Goal: Task Accomplishment & Management: Manage account settings

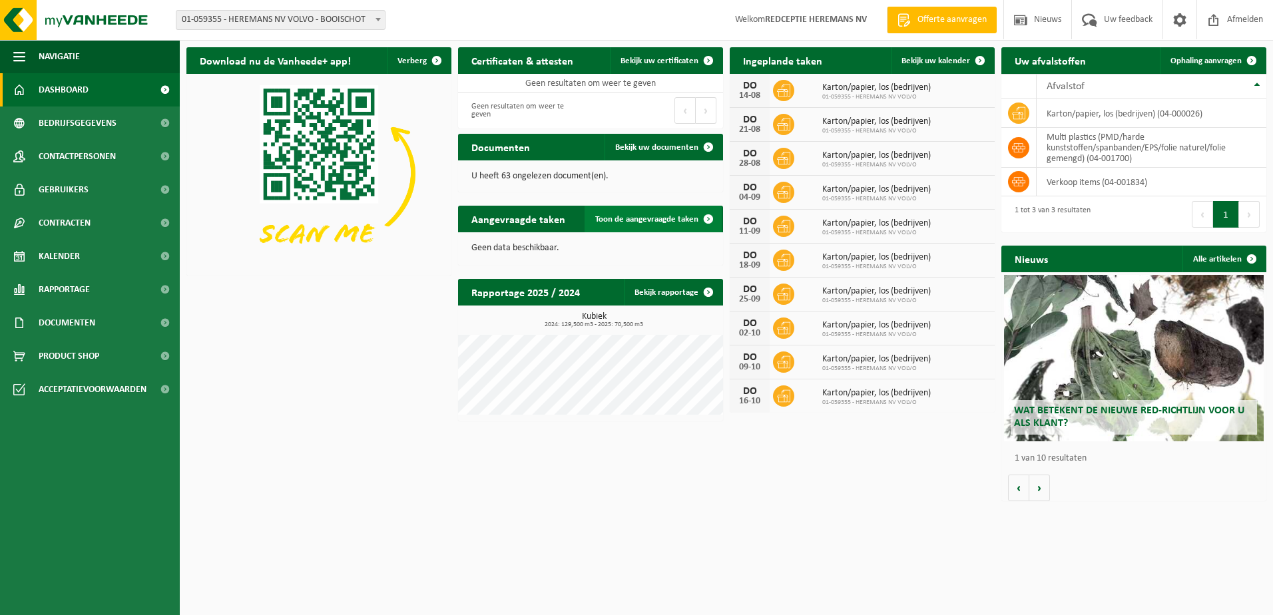
click at [631, 217] on span "Toon de aangevraagde taken" at bounding box center [646, 219] width 103 height 9
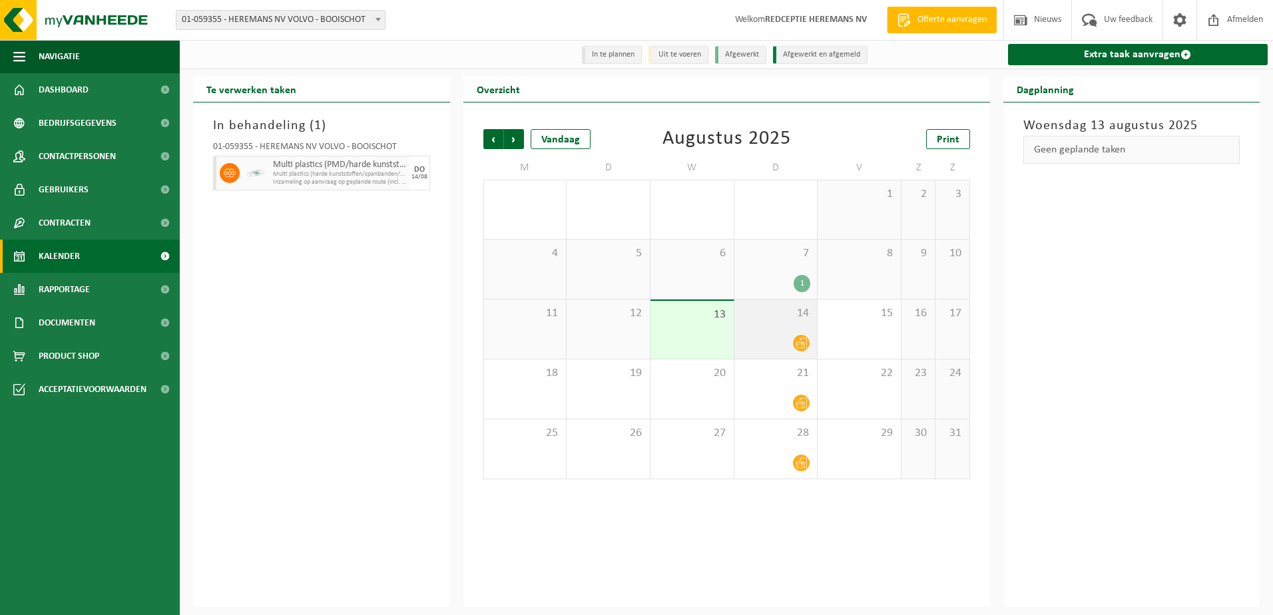
click at [773, 335] on div at bounding box center [776, 343] width 70 height 18
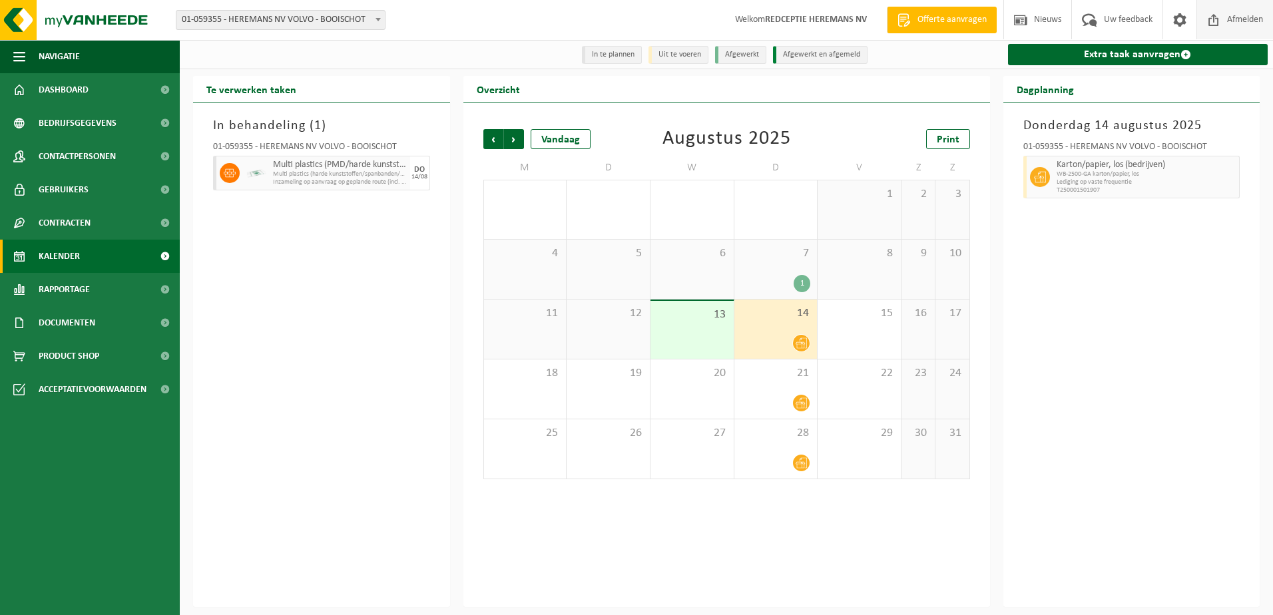
click at [1249, 15] on span "Afmelden" at bounding box center [1244, 19] width 43 height 39
